Goal: Navigation & Orientation: Find specific page/section

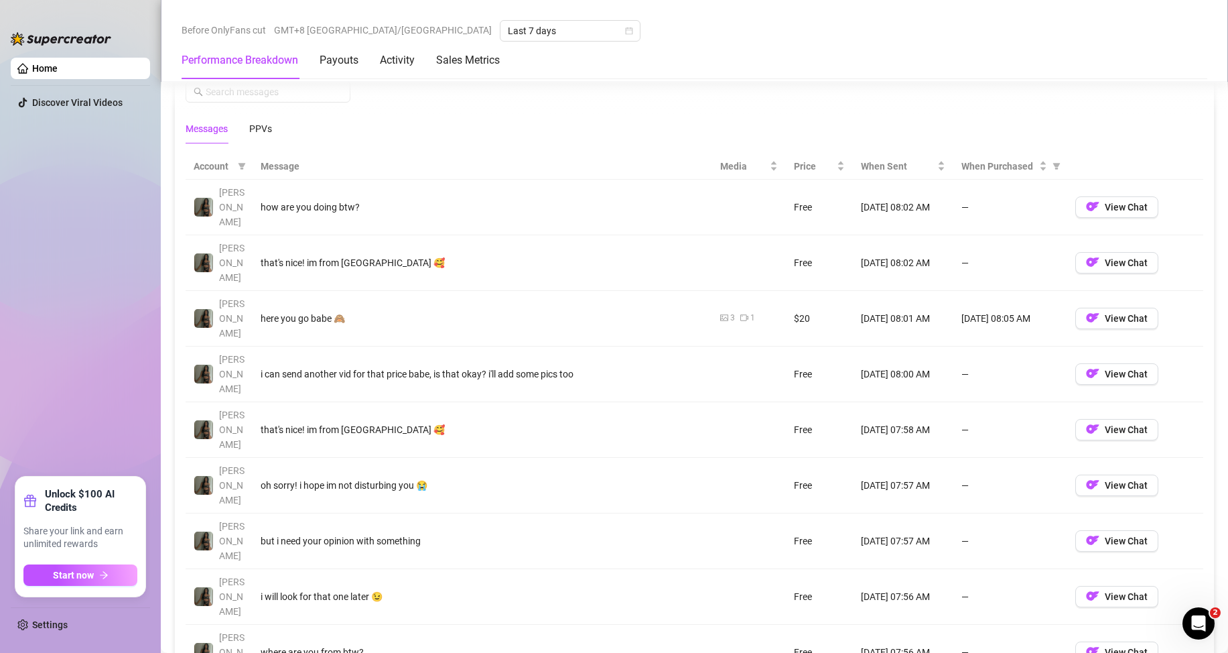
scroll to position [1228, 0]
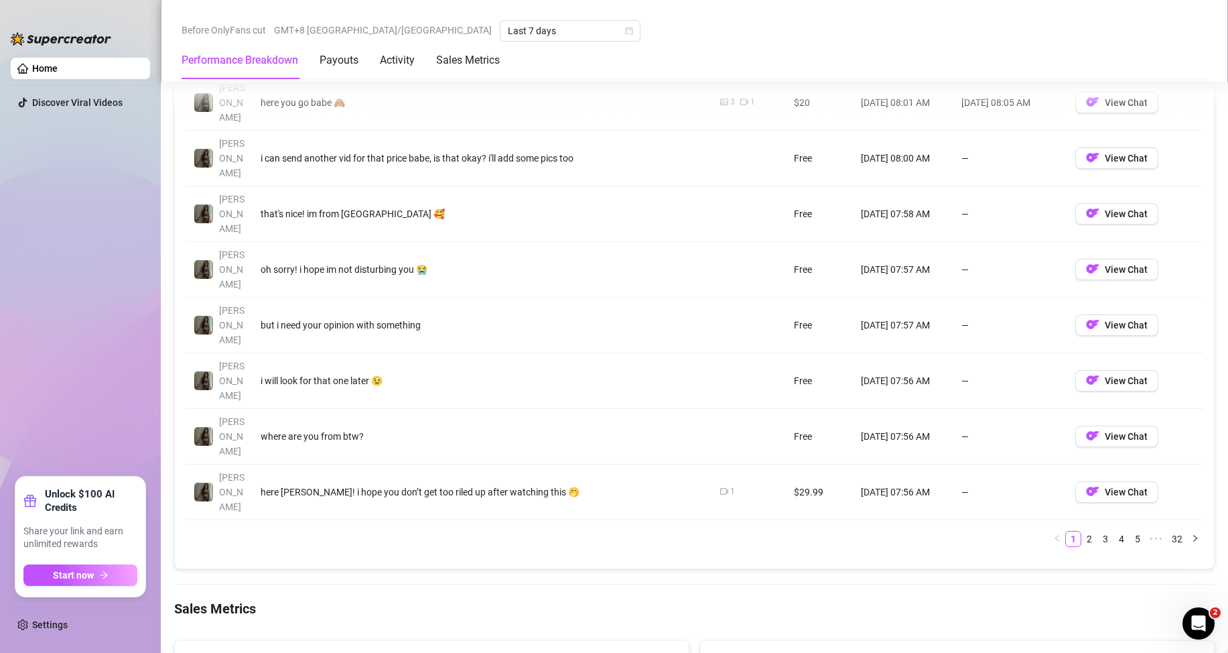
drag, startPoint x: 1075, startPoint y: 384, endPoint x: 1061, endPoint y: 377, distance: 16.2
click at [1082, 531] on link "2" at bounding box center [1089, 538] width 15 height 15
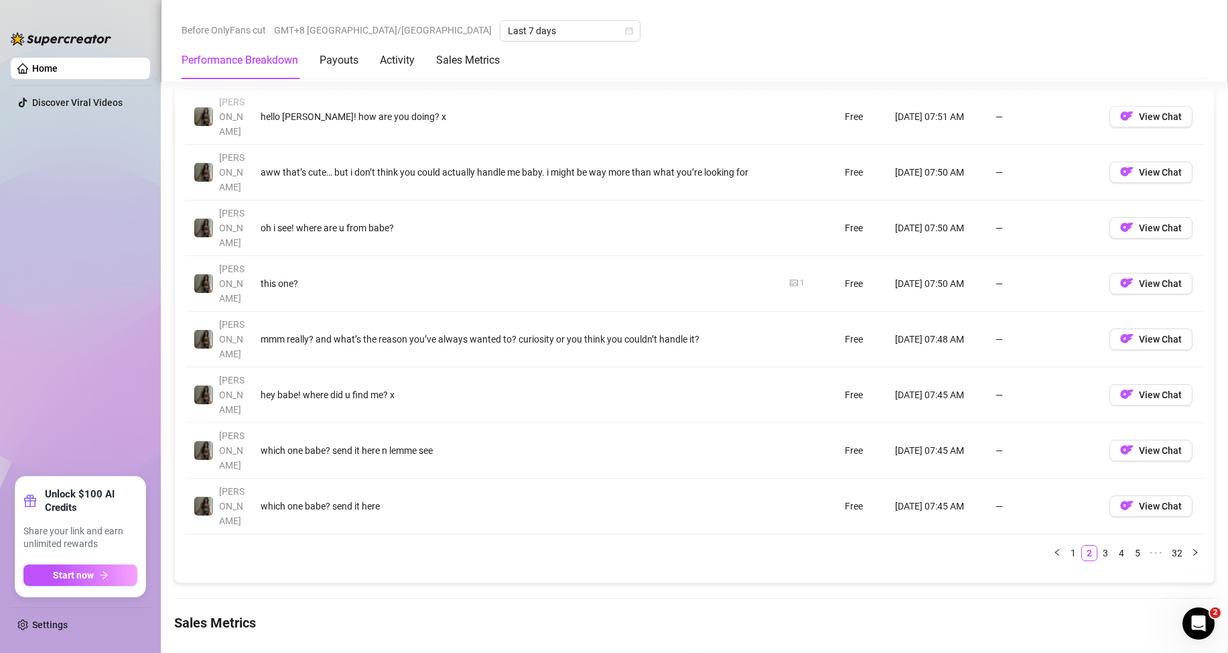
scroll to position [1452, 0]
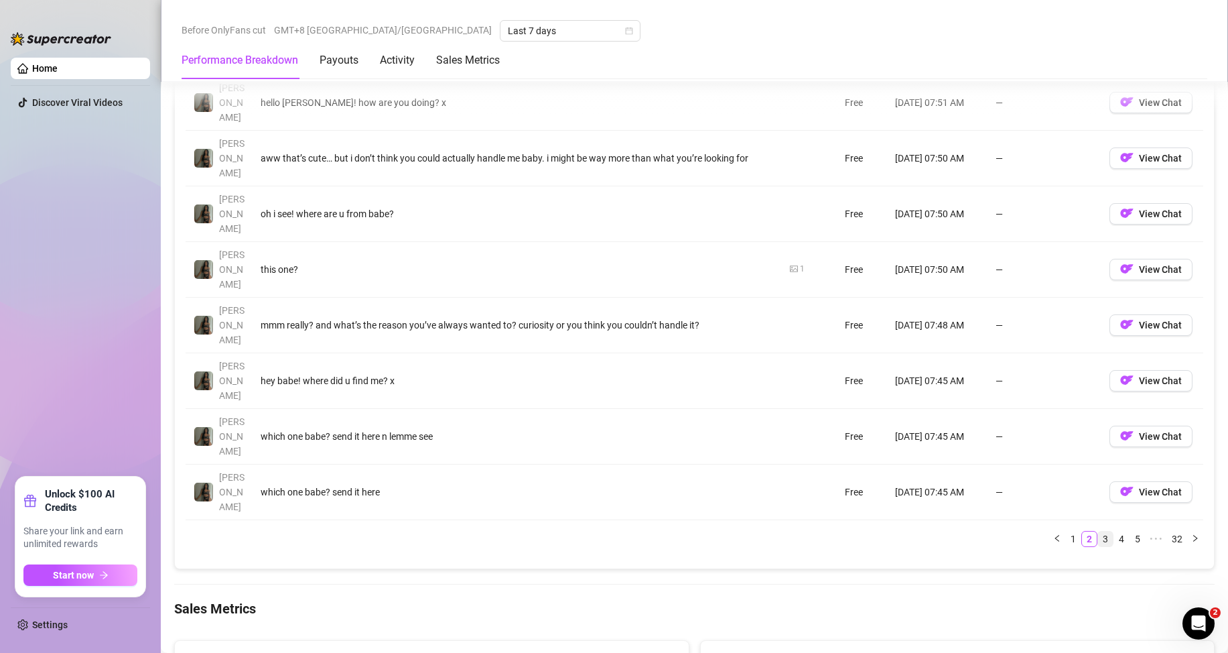
click at [1098, 531] on link "3" at bounding box center [1105, 538] width 15 height 15
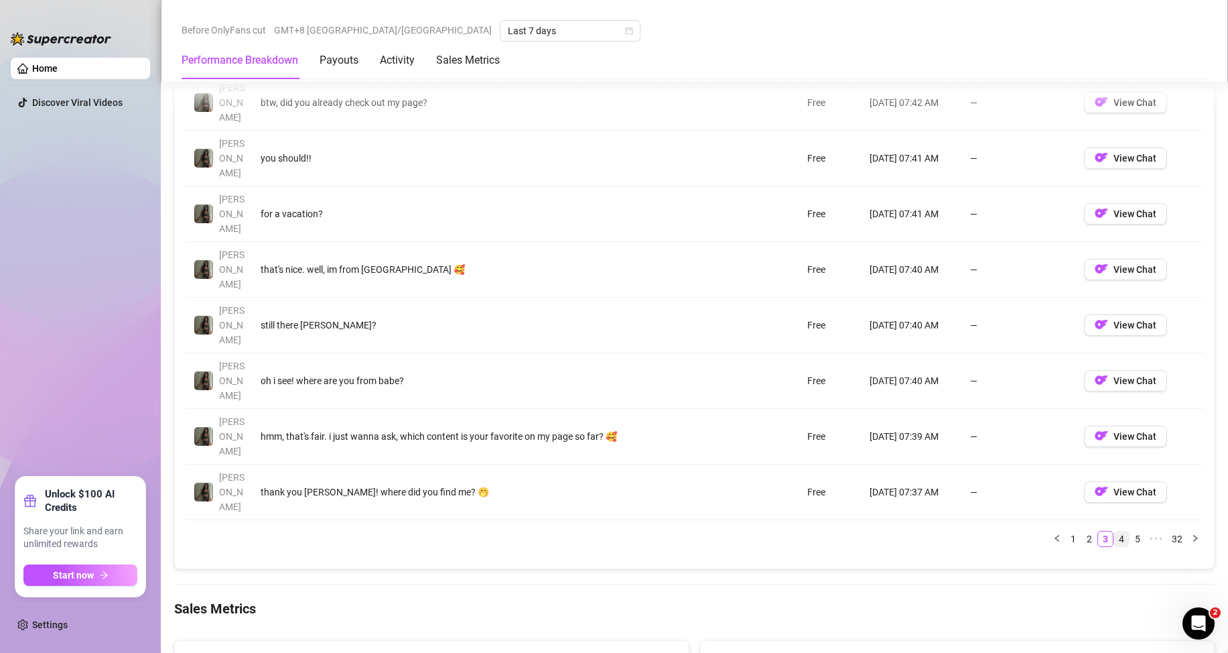
click at [1114, 531] on link "4" at bounding box center [1121, 538] width 15 height 15
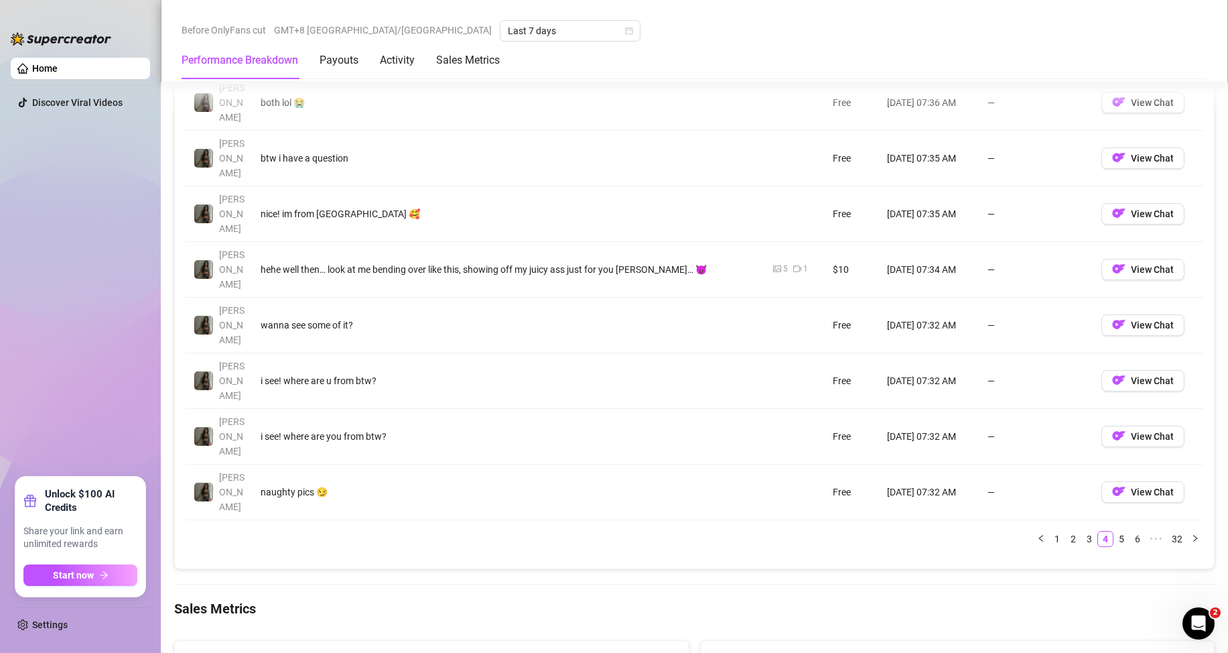
drag, startPoint x: 1110, startPoint y: 389, endPoint x: 1085, endPoint y: 352, distance: 44.2
click at [1114, 531] on link "5" at bounding box center [1121, 538] width 15 height 15
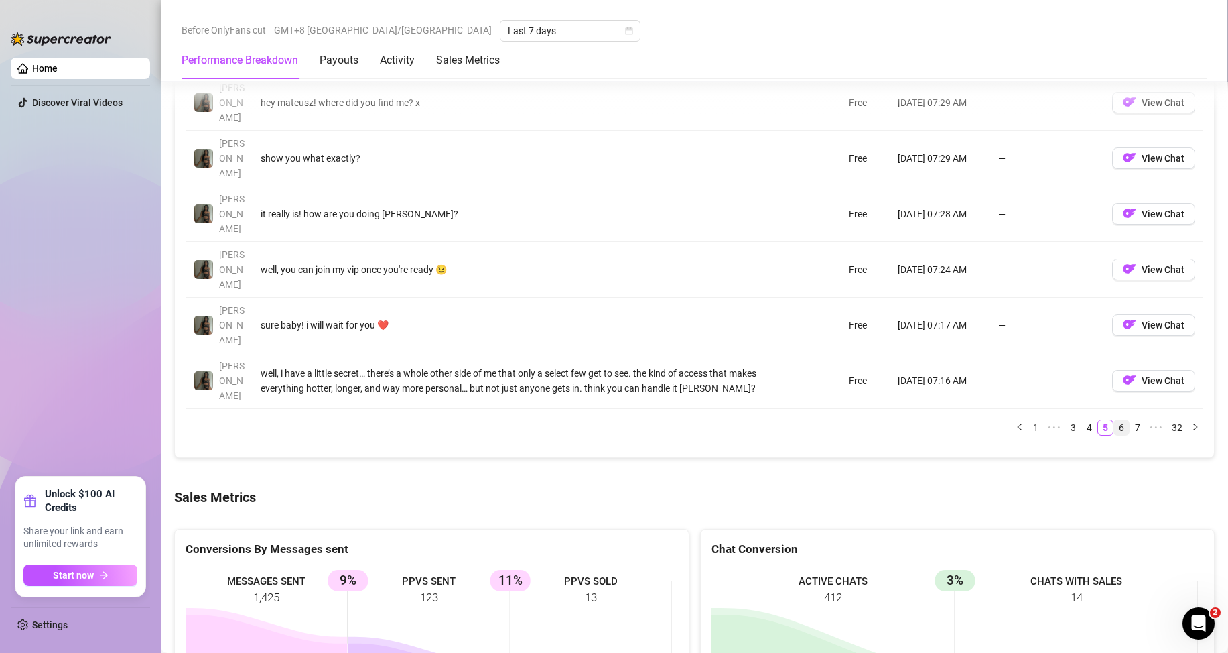
click at [1114, 420] on link "6" at bounding box center [1121, 427] width 15 height 15
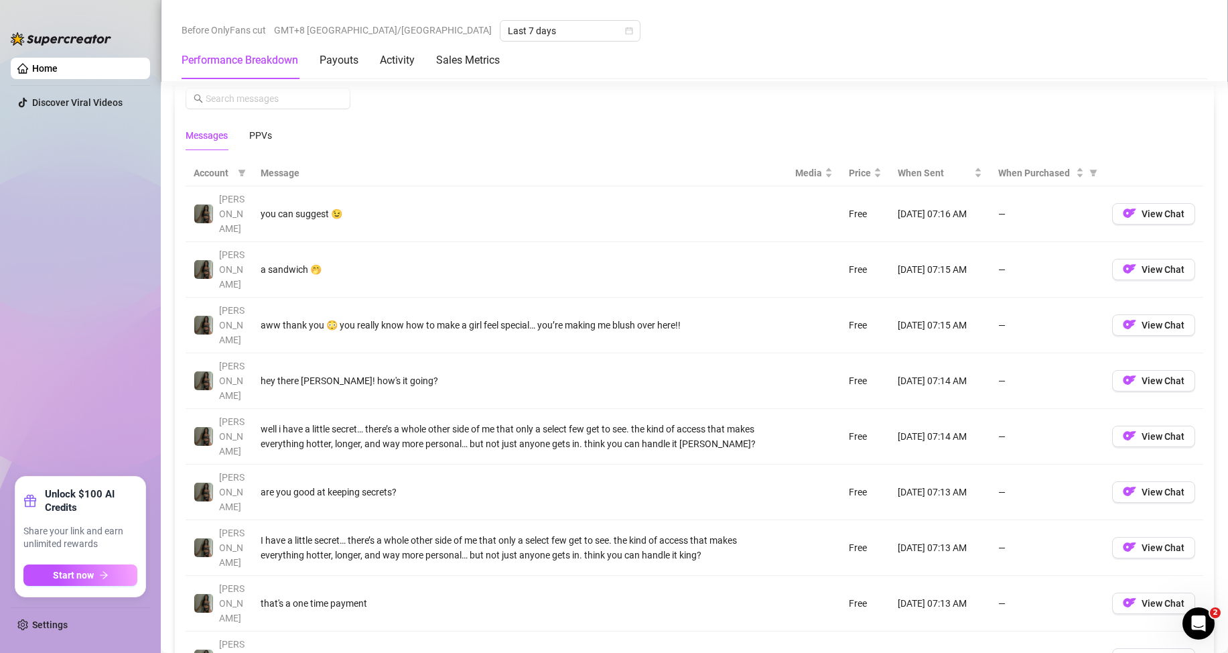
scroll to position [1563, 0]
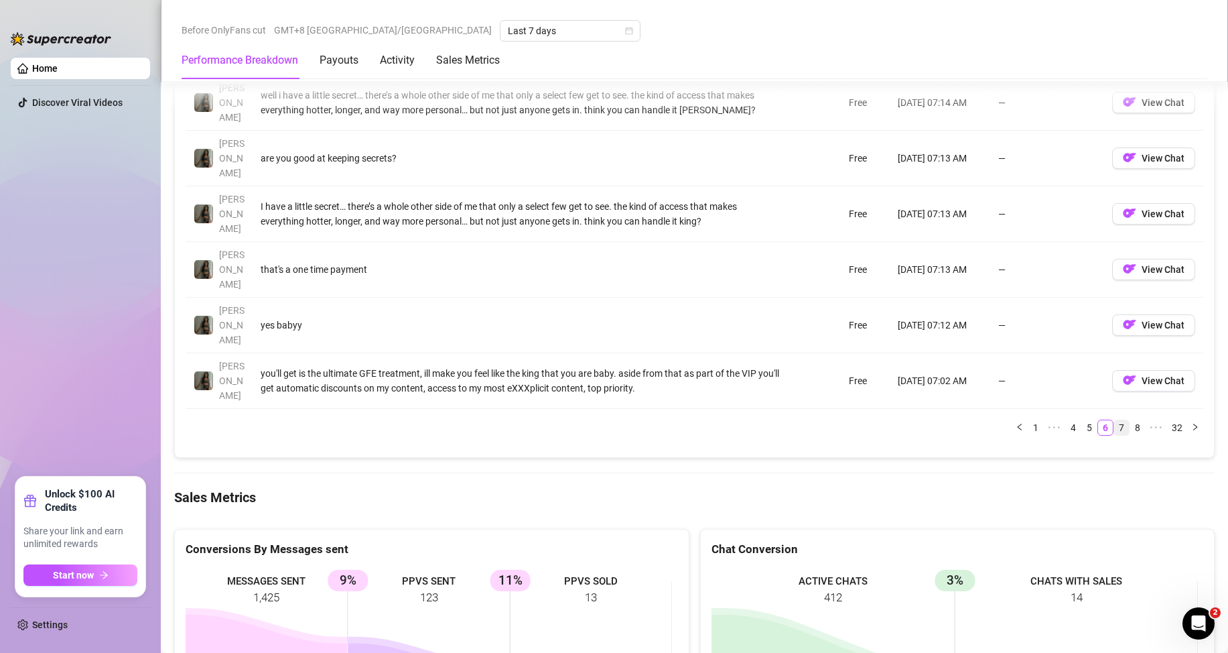
click at [1114, 420] on link "7" at bounding box center [1121, 427] width 15 height 15
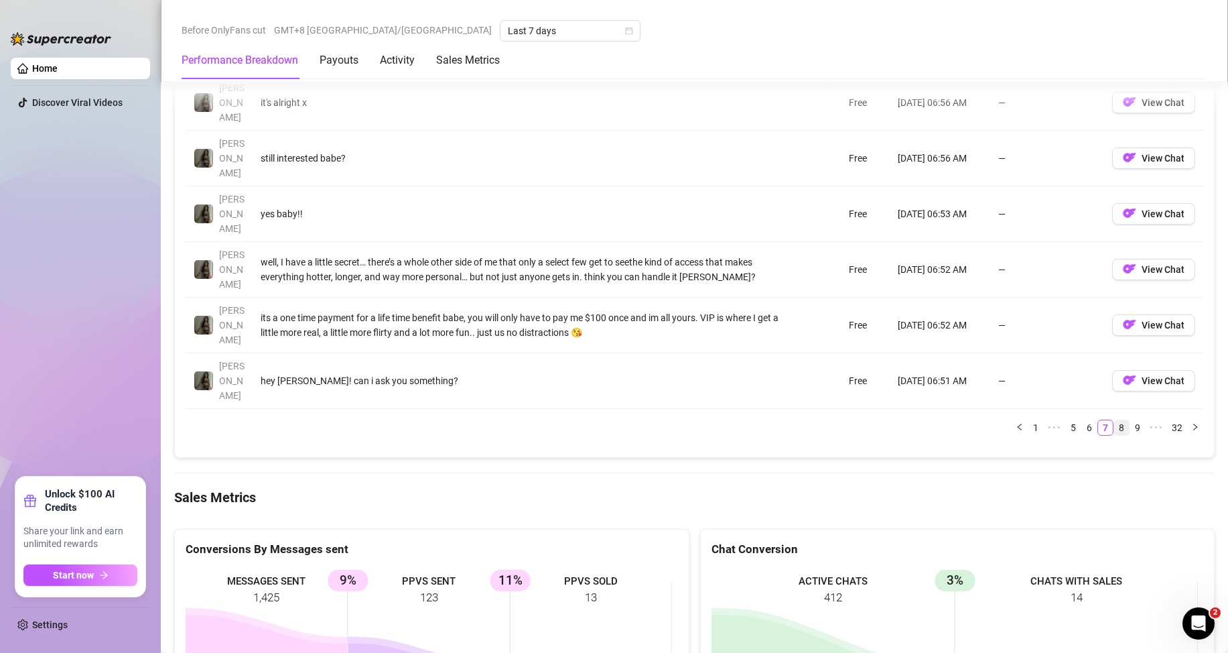
click at [1114, 420] on link "8" at bounding box center [1121, 427] width 15 height 15
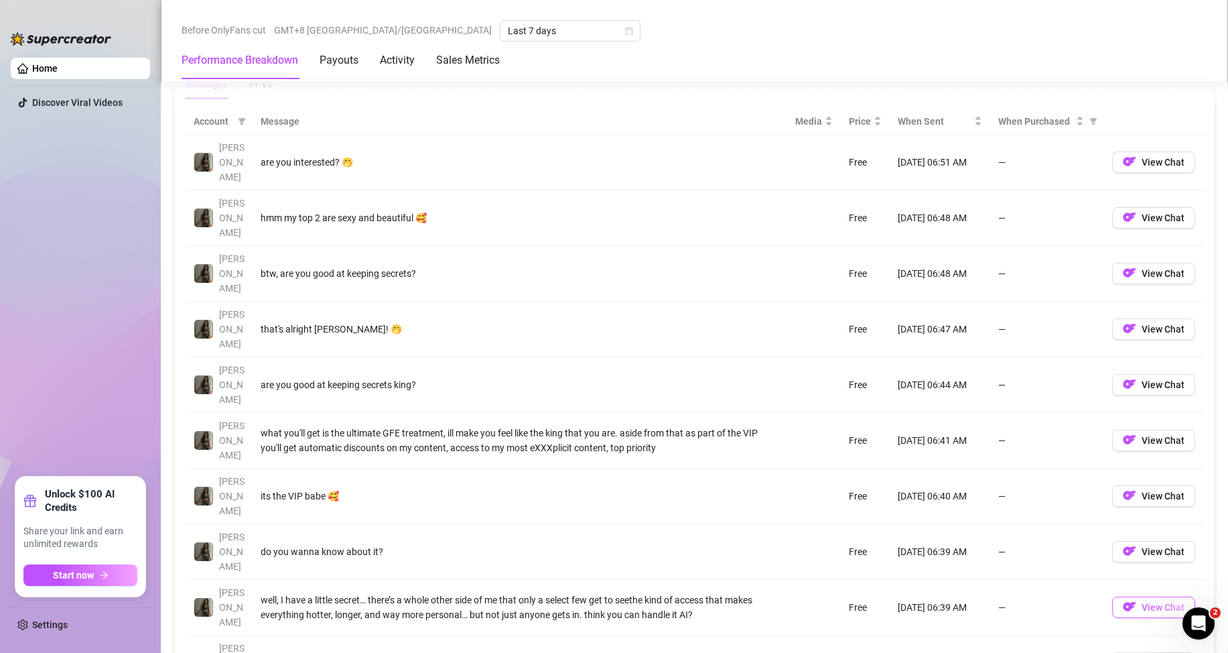
scroll to position [1340, 0]
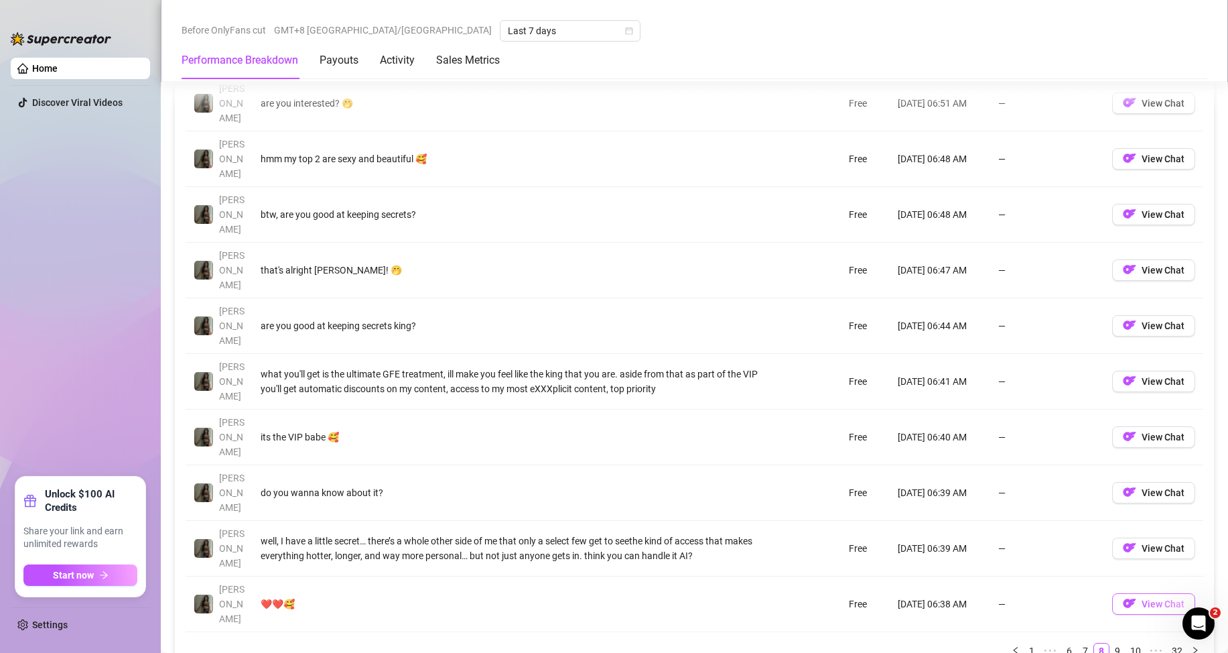
drag, startPoint x: 1108, startPoint y: 501, endPoint x: 1103, endPoint y: 466, distance: 34.5
click at [1110, 643] on link "9" at bounding box center [1117, 650] width 15 height 15
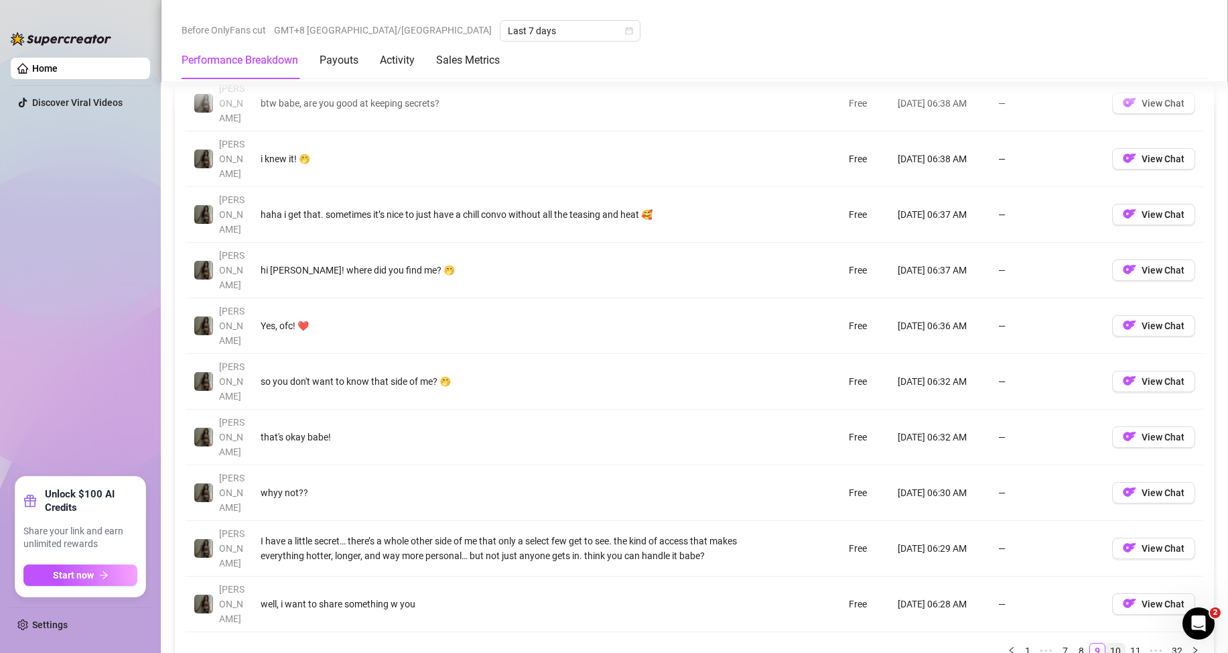
click at [1108, 643] on link "10" at bounding box center [1115, 650] width 19 height 15
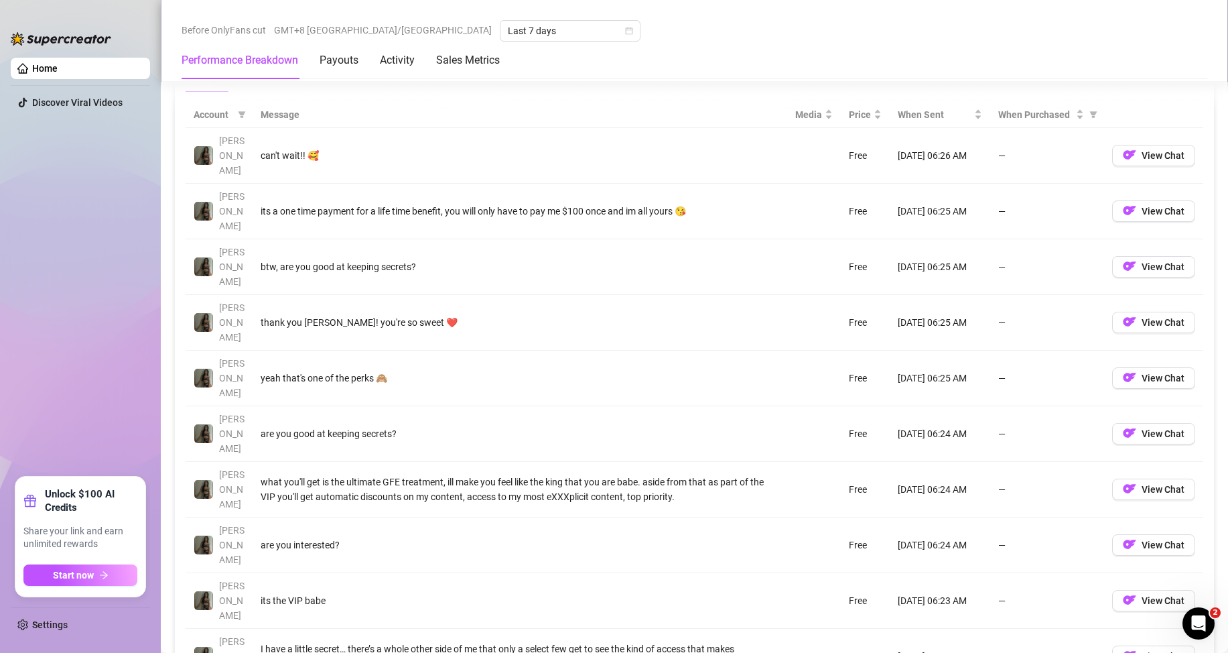
scroll to position [1228, 0]
